Goal: Navigation & Orientation: Find specific page/section

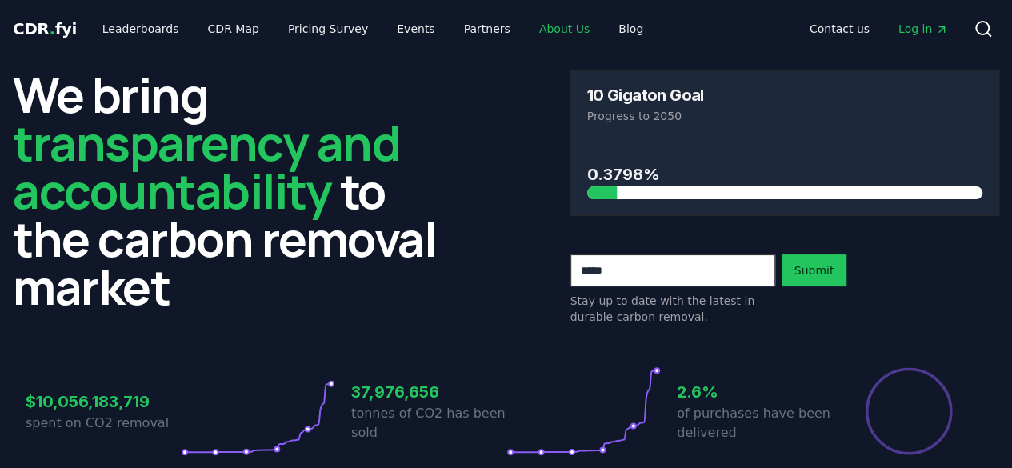
click at [526, 25] on link "About Us" at bounding box center [564, 28] width 76 height 29
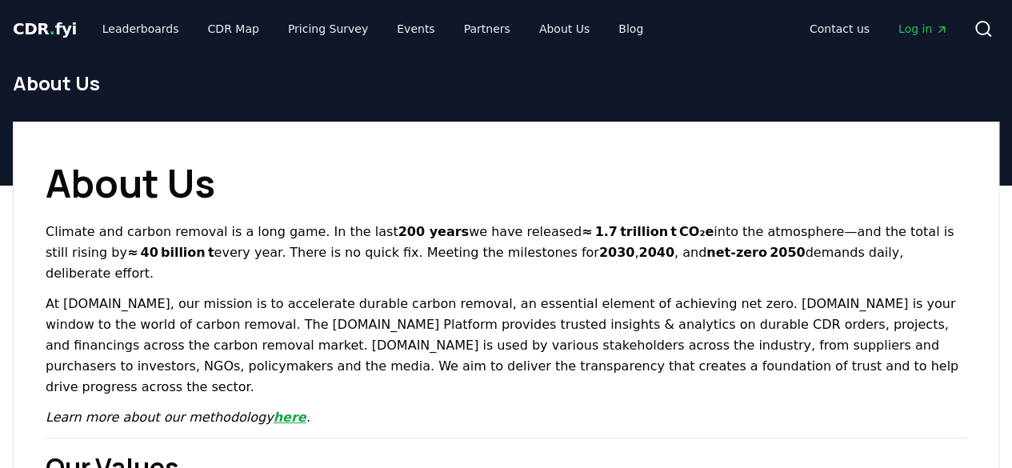
click at [274, 410] on link "here" at bounding box center [290, 417] width 33 height 15
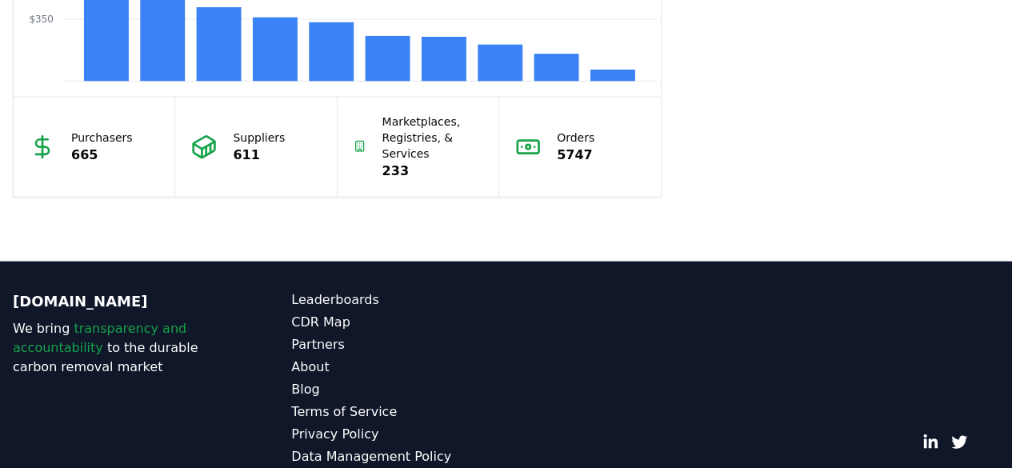
scroll to position [1624, 0]
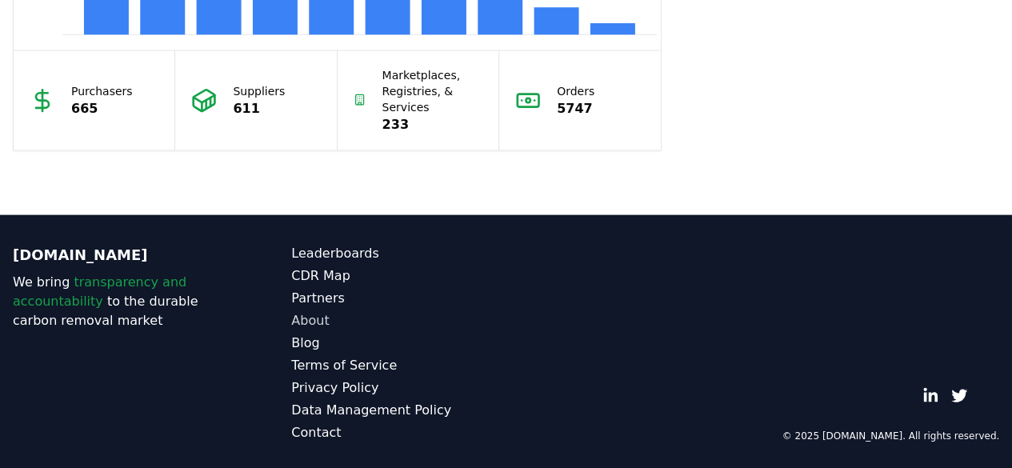
click at [323, 319] on link "About" at bounding box center [398, 320] width 214 height 19
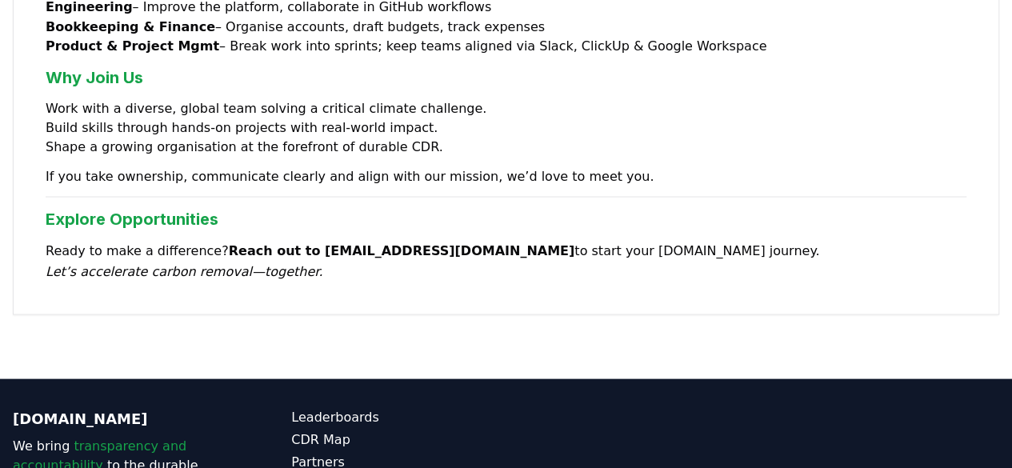
scroll to position [1548, 0]
